Goal: Task Accomplishment & Management: Manage account settings

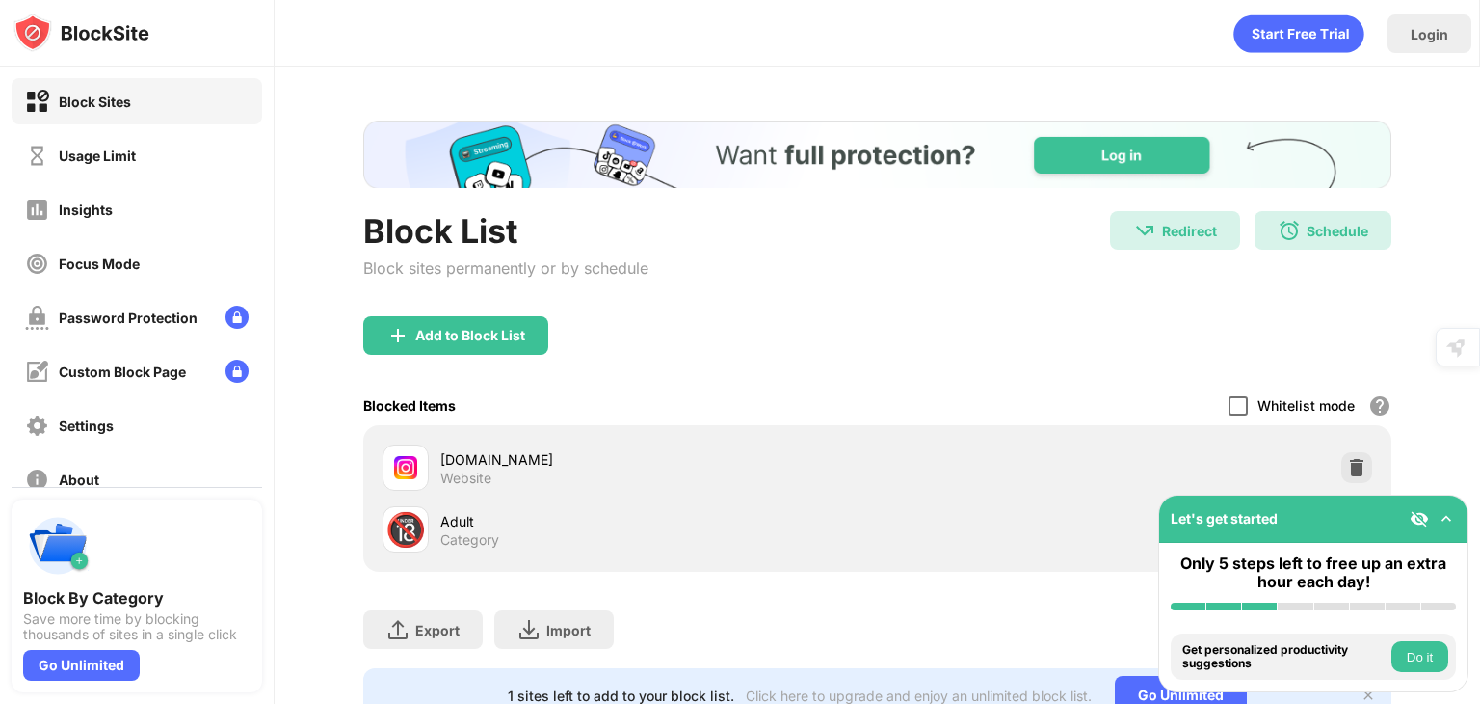
click at [1229, 396] on div at bounding box center [1238, 405] width 19 height 19
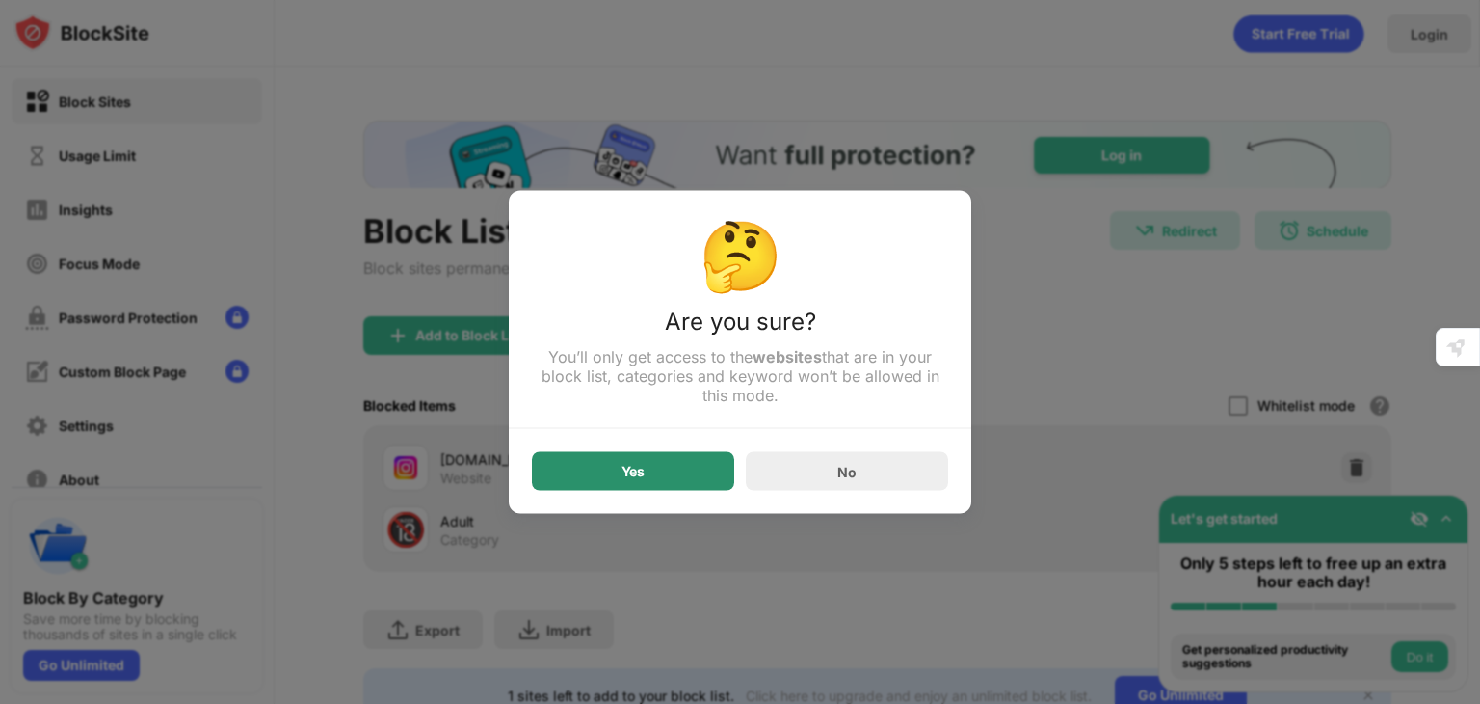
drag, startPoint x: 643, startPoint y: 476, endPoint x: 568, endPoint y: 197, distance: 289.4
click at [641, 475] on div "Yes" at bounding box center [633, 471] width 23 height 15
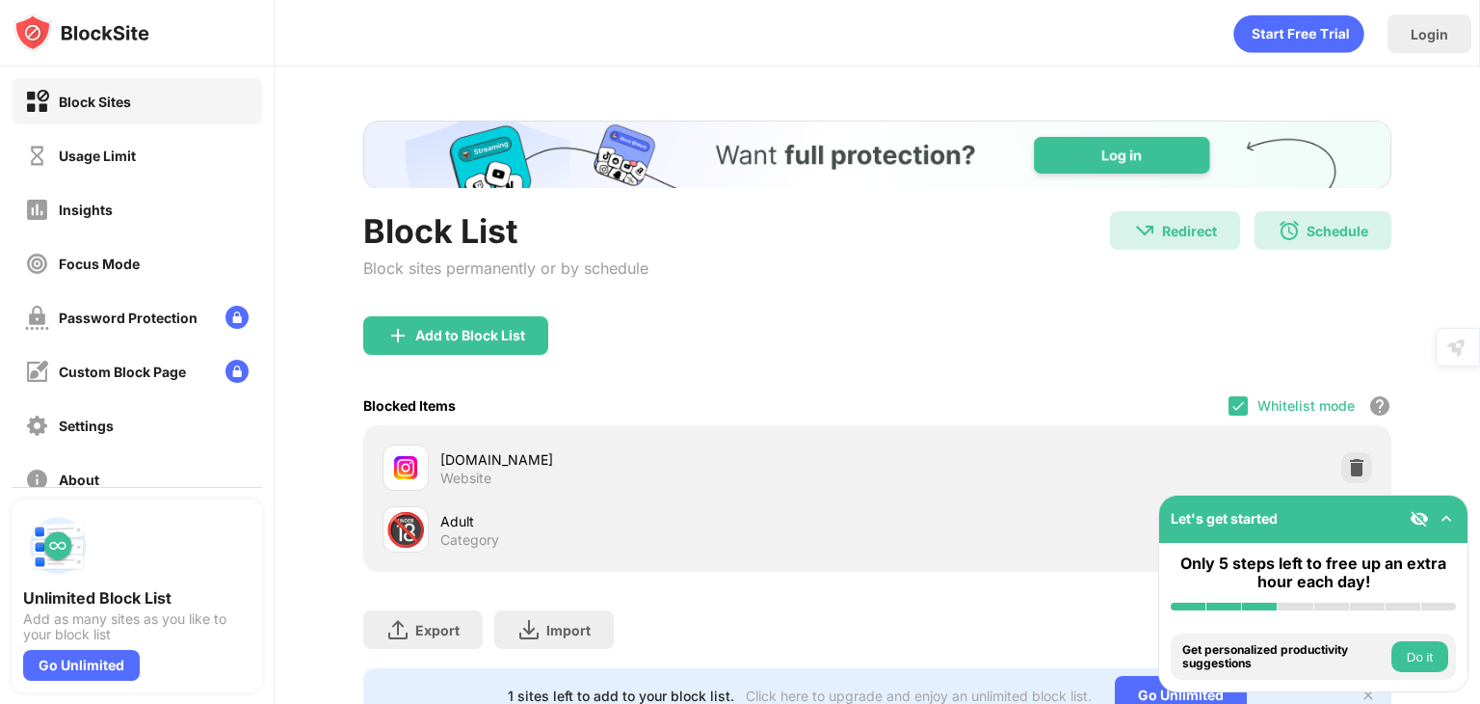
click at [1238, 395] on div "Whitelist mode Block all websites except for those in your whitelist. Whitelist…" at bounding box center [1310, 406] width 163 height 40
click at [1229, 391] on div "Whitelist mode Block all websites except for those in your whitelist. Whitelist…" at bounding box center [1310, 406] width 163 height 40
click at [1231, 403] on img at bounding box center [1238, 405] width 15 height 15
